Goal: Information Seeking & Learning: Learn about a topic

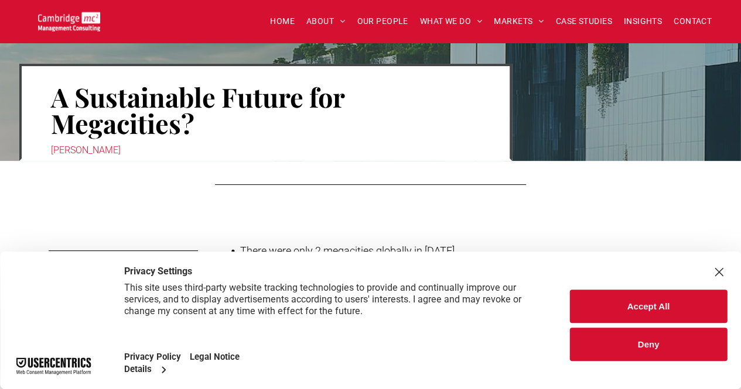
scroll to position [102, 0]
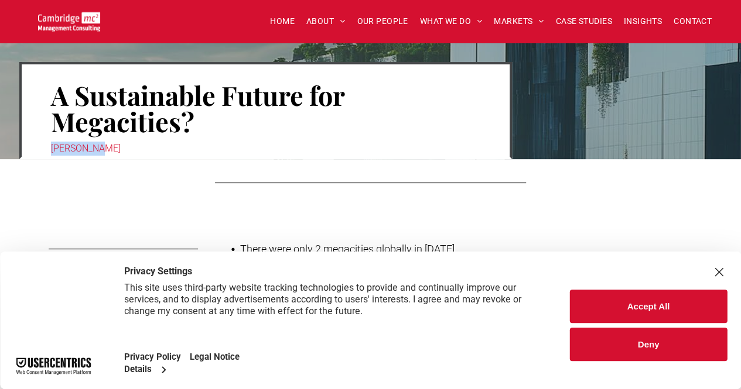
drag, startPoint x: 98, startPoint y: 145, endPoint x: 35, endPoint y: 155, distance: 63.5
click at [35, 155] on div "A Sustainable Future for Megacities? [PERSON_NAME]" at bounding box center [265, 110] width 492 height 97
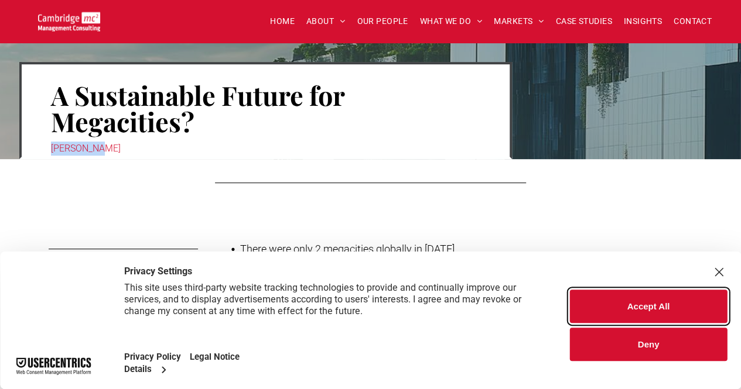
click at [707, 310] on button "Accept All" at bounding box center [648, 306] width 157 height 33
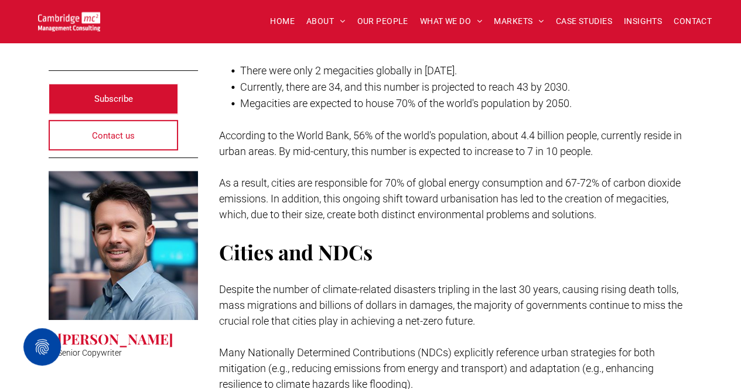
scroll to position [313, 0]
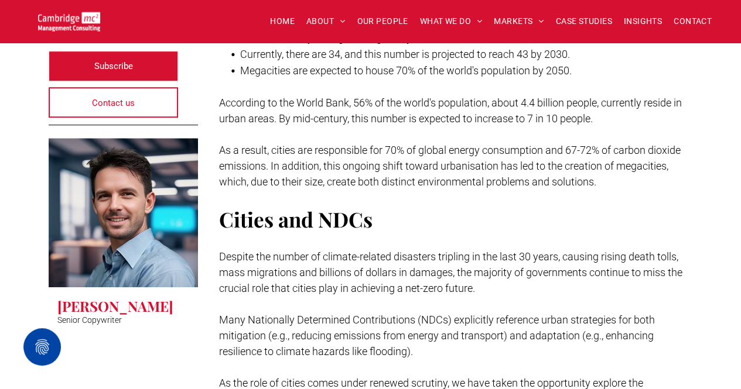
click at [654, 237] on p at bounding box center [456, 241] width 474 height 16
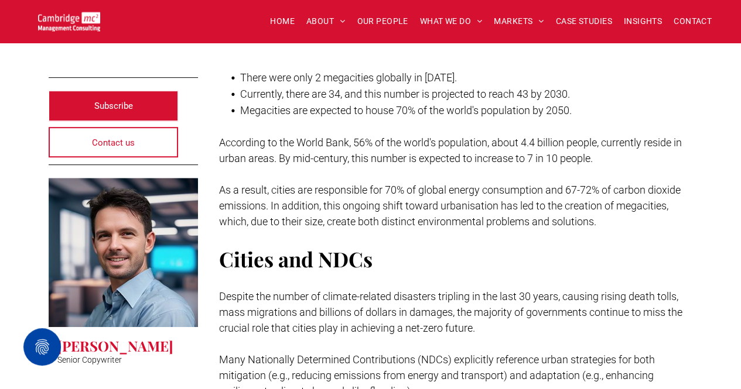
scroll to position [0, 0]
